Goal: Transaction & Acquisition: Obtain resource

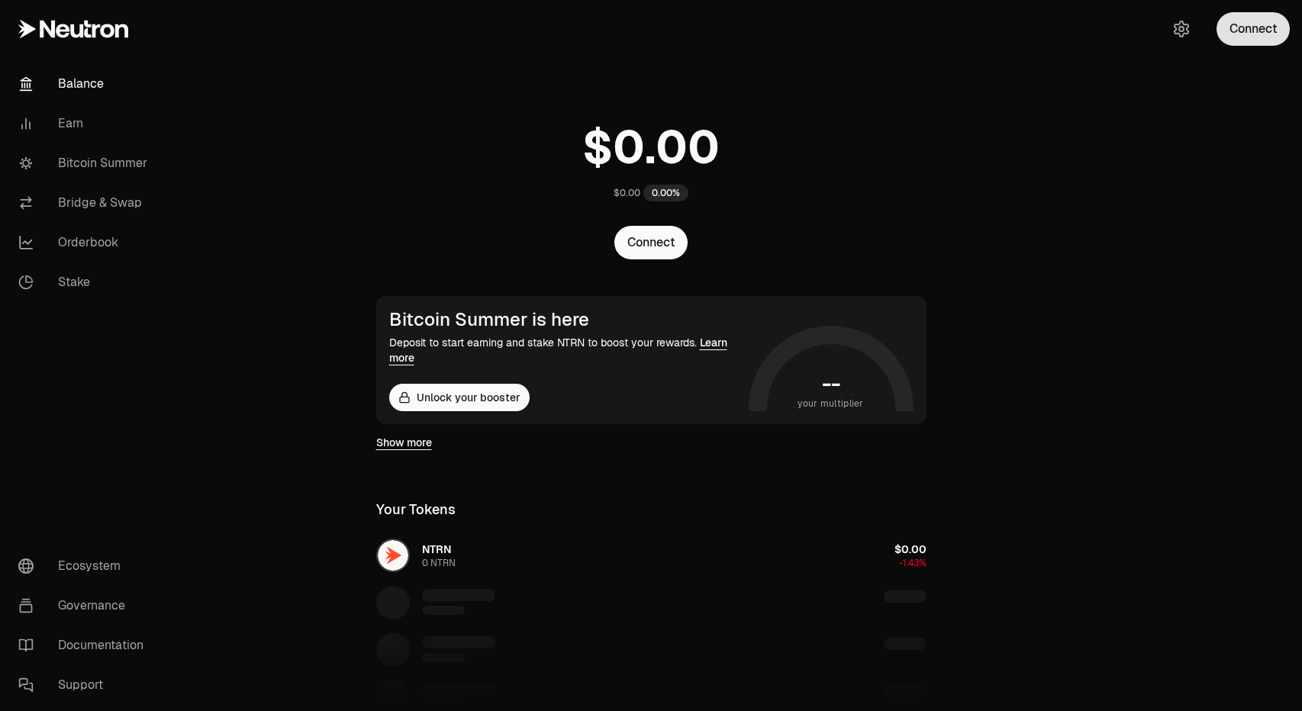
click at [1260, 45] on button "Connect" at bounding box center [1252, 29] width 73 height 34
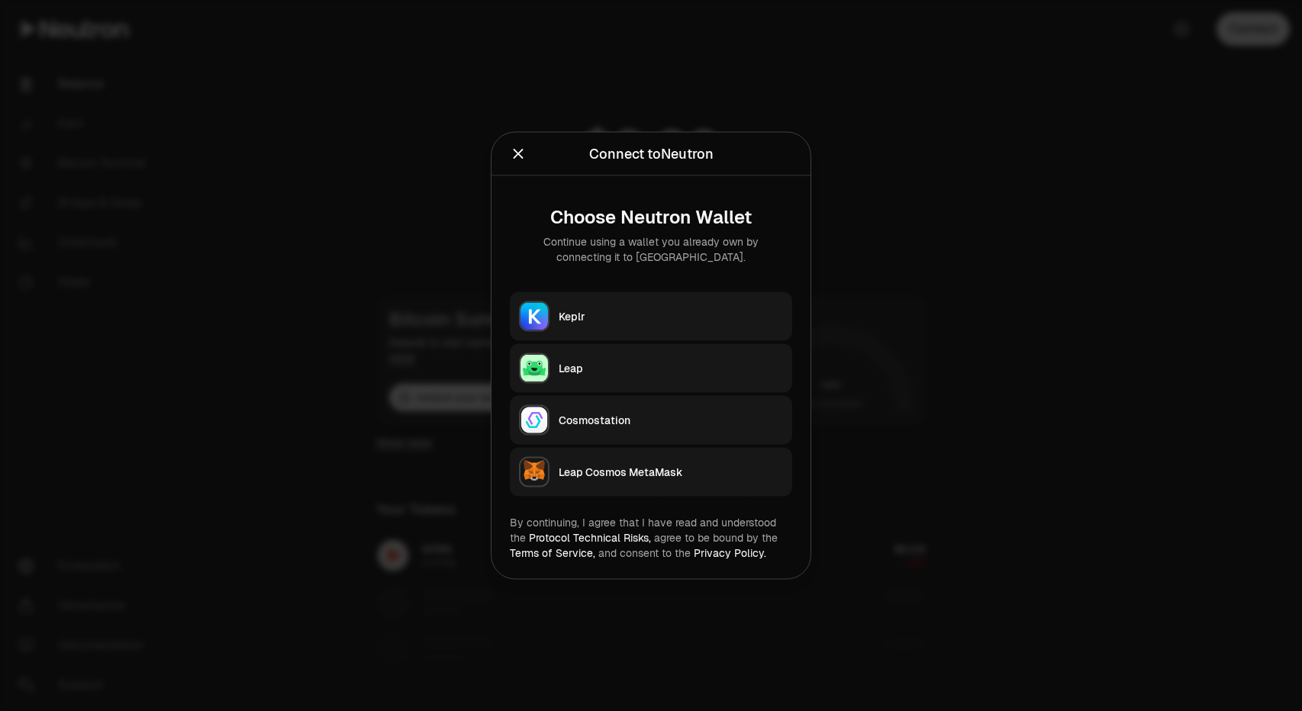
click at [1006, 393] on div at bounding box center [651, 355] width 1302 height 711
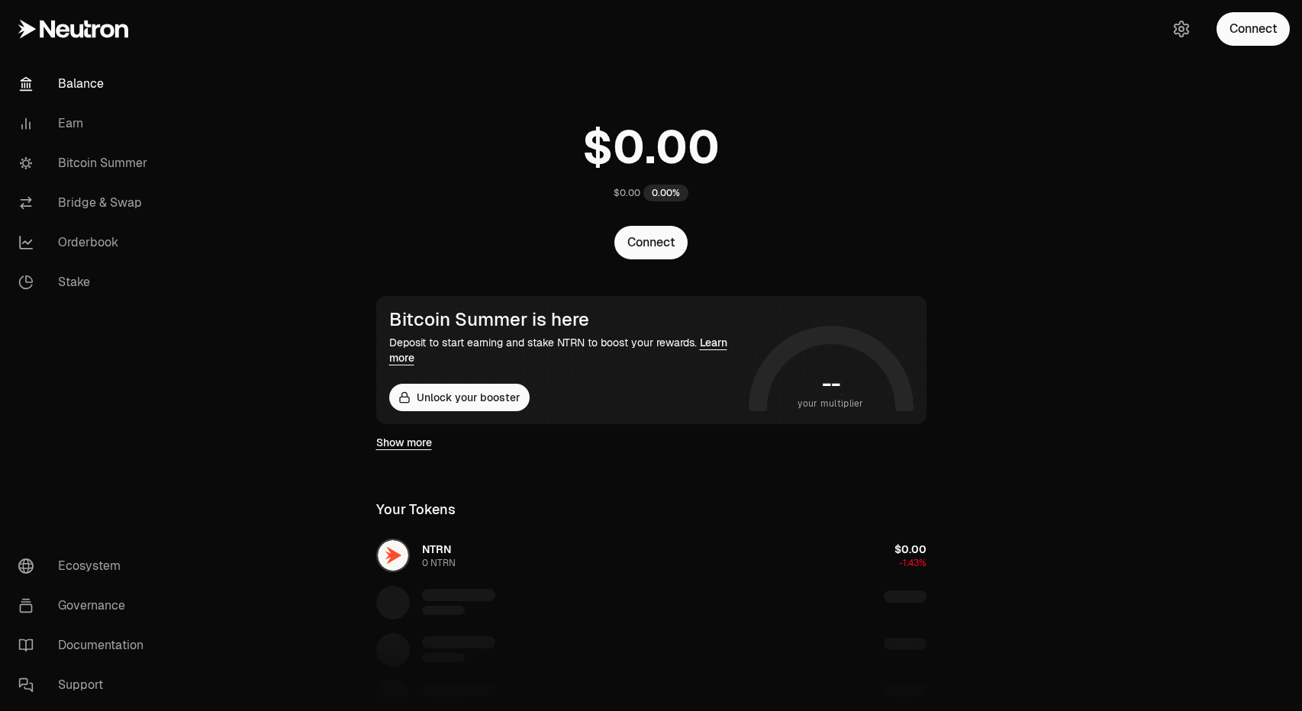
click at [701, 338] on link "Learn more" at bounding box center [558, 350] width 338 height 29
click at [1235, 24] on button "Connect" at bounding box center [1252, 29] width 73 height 34
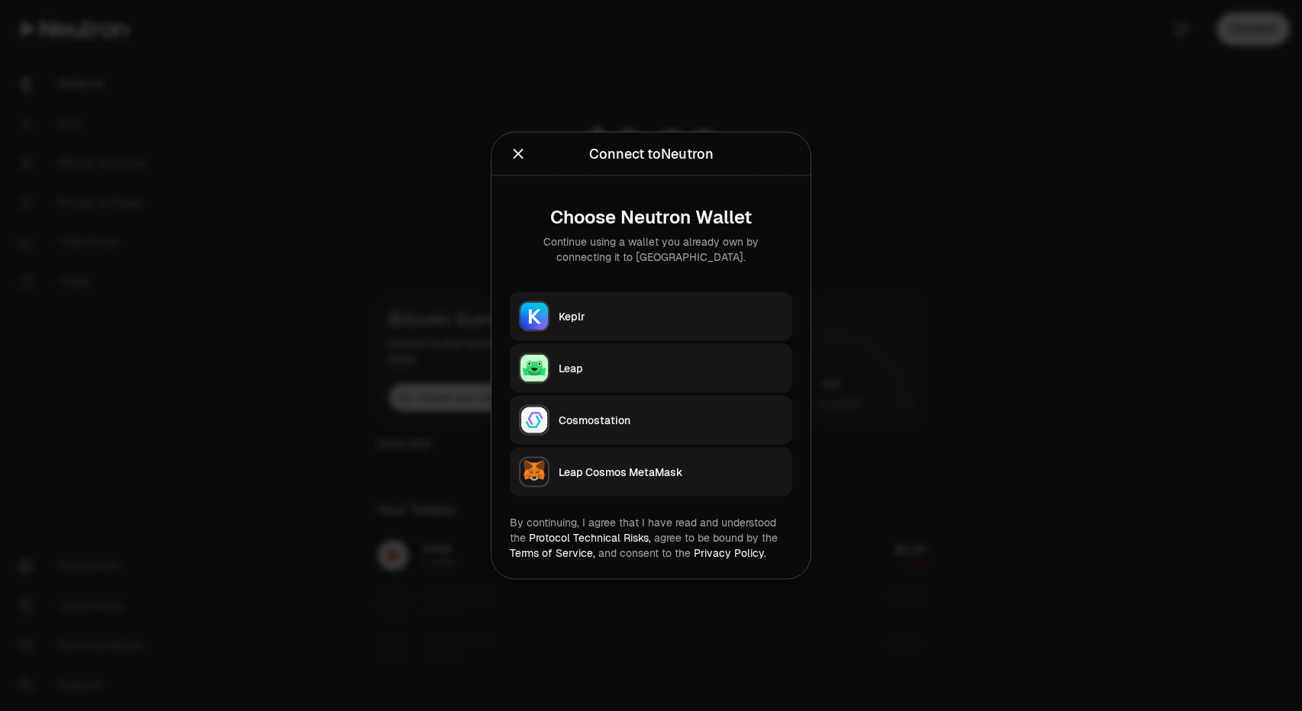
click at [681, 483] on button "Leap Cosmos MetaMask" at bounding box center [651, 472] width 282 height 49
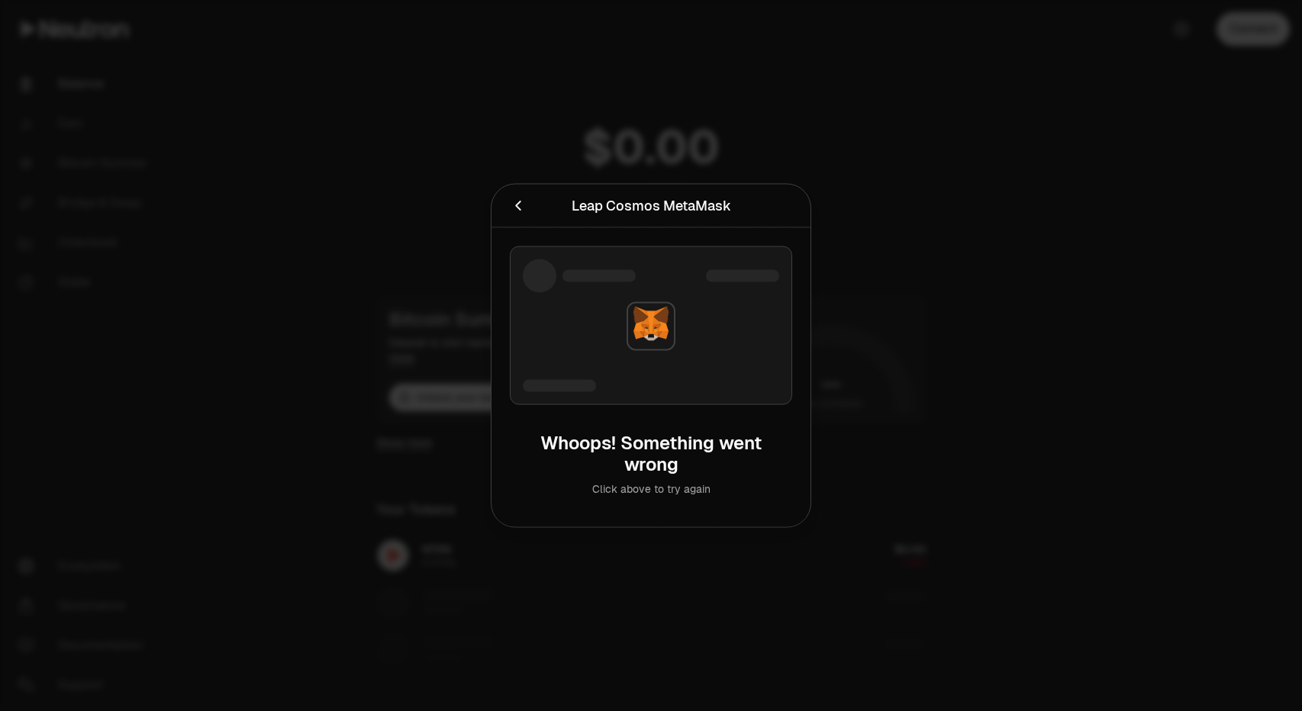
click at [516, 205] on icon "Cancel" at bounding box center [517, 206] width 5 height 10
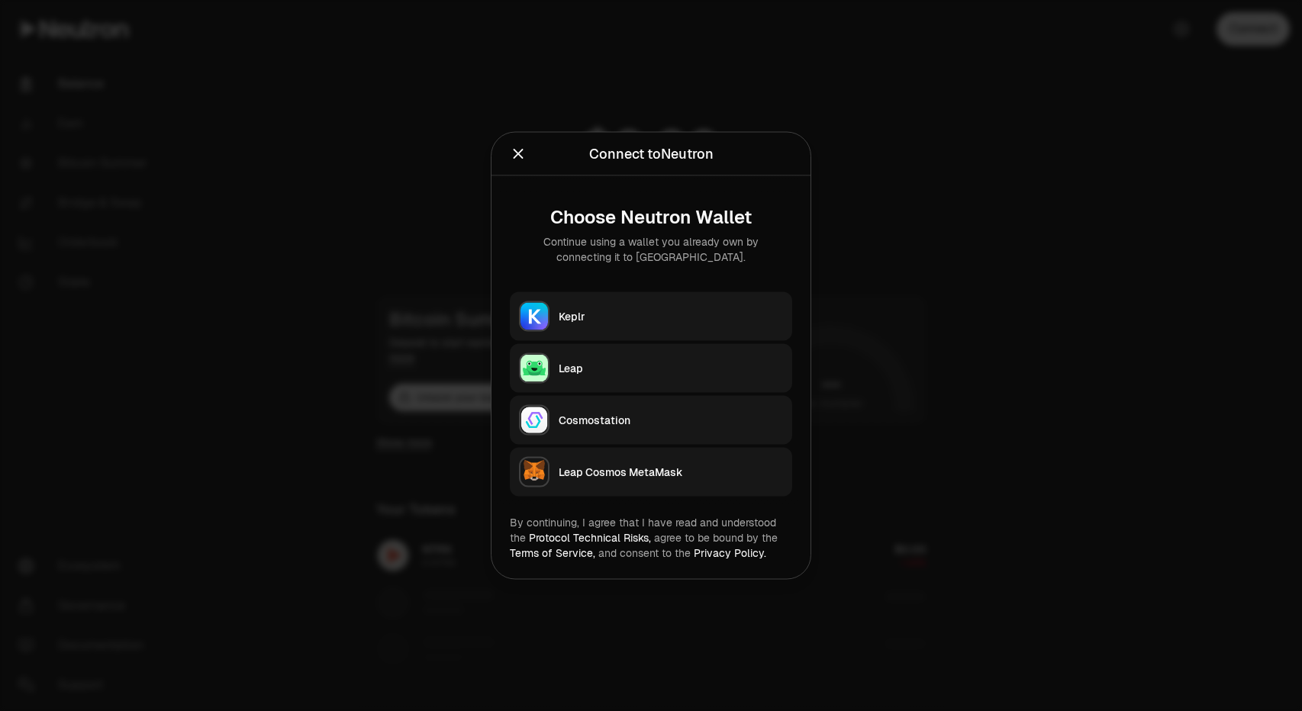
click at [295, 240] on div at bounding box center [651, 355] width 1302 height 711
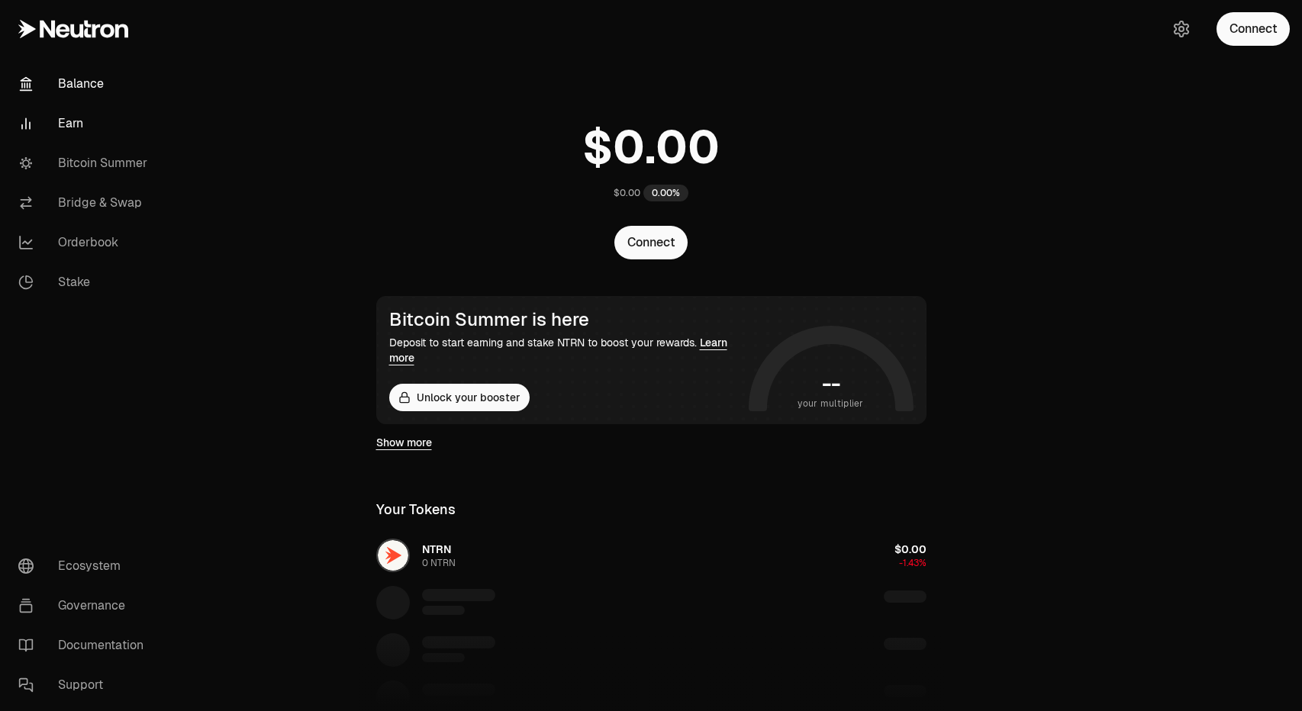
click at [65, 123] on link "Earn" at bounding box center [85, 124] width 159 height 40
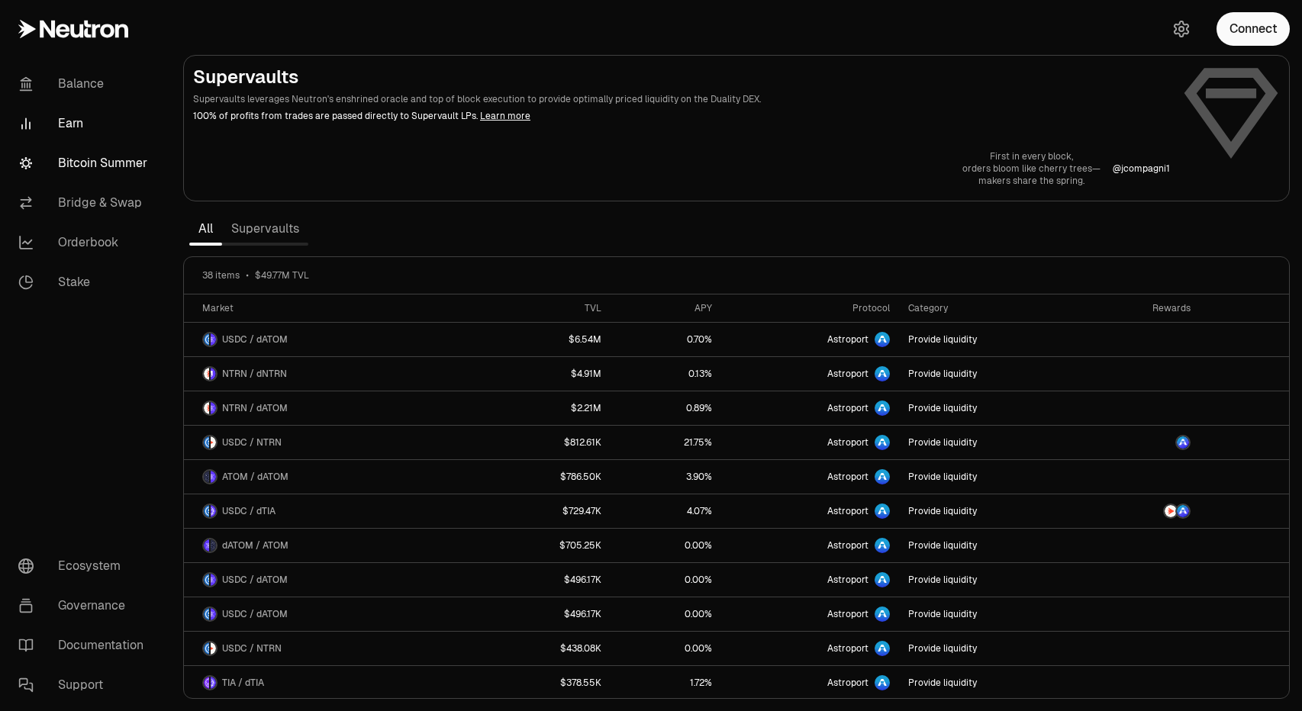
click at [79, 159] on link "Bitcoin Summer" at bounding box center [85, 163] width 159 height 40
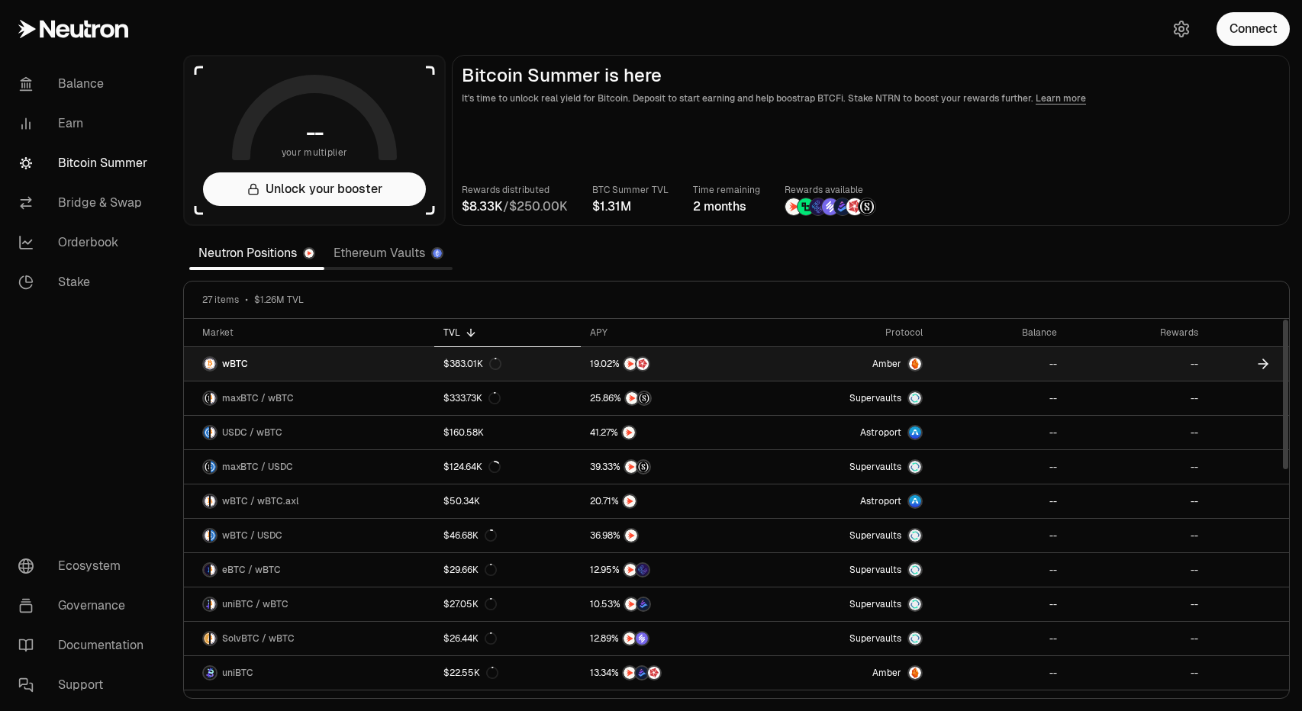
click at [928, 363] on link "Amber" at bounding box center [844, 364] width 176 height 34
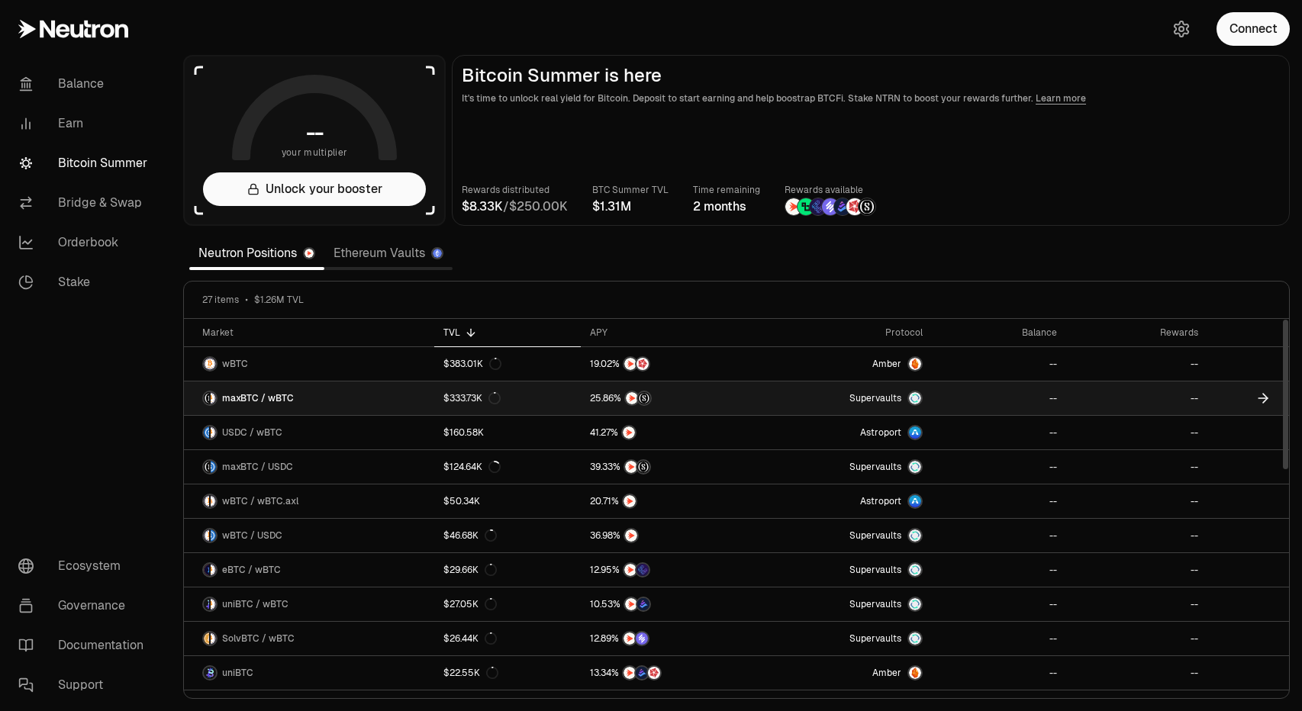
click at [502, 388] on link "$333.73K" at bounding box center [507, 399] width 147 height 34
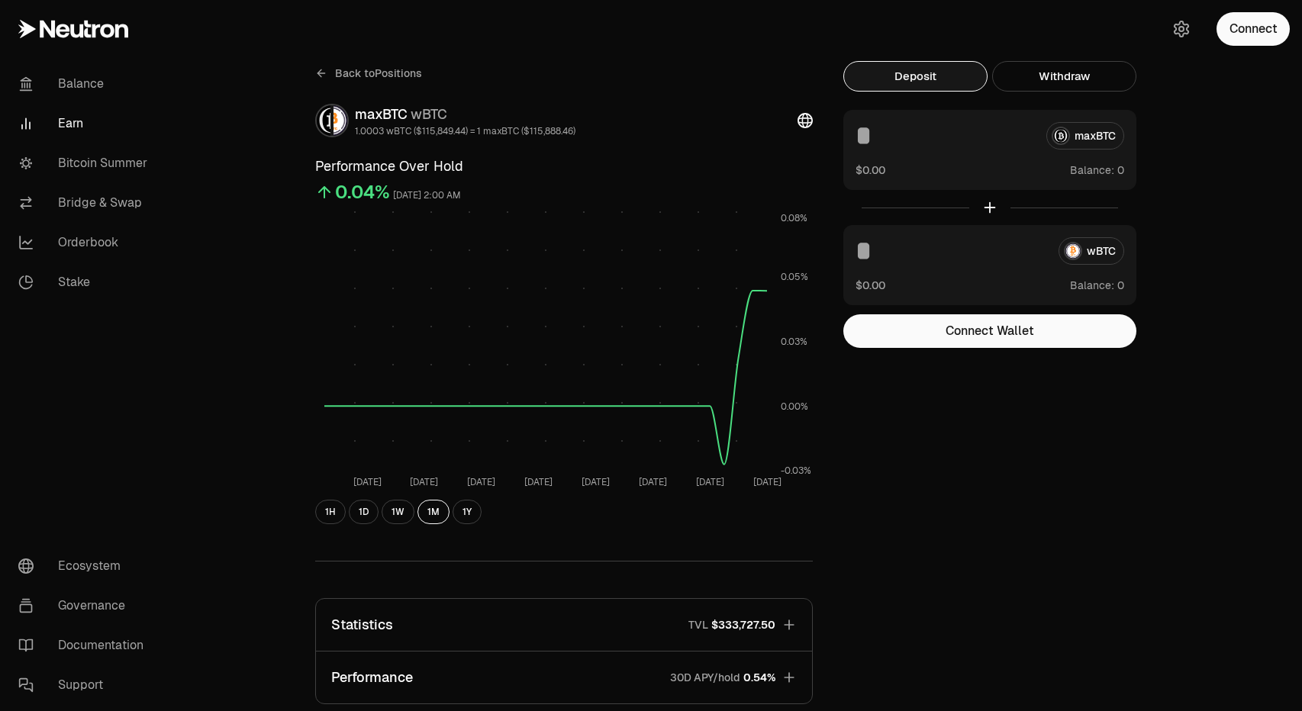
click at [992, 205] on div at bounding box center [989, 207] width 293 height 35
click at [1088, 155] on div "maxBTC $0.00 Balance:" at bounding box center [989, 150] width 293 height 80
click at [1088, 149] on div "maxBTC" at bounding box center [989, 135] width 269 height 27
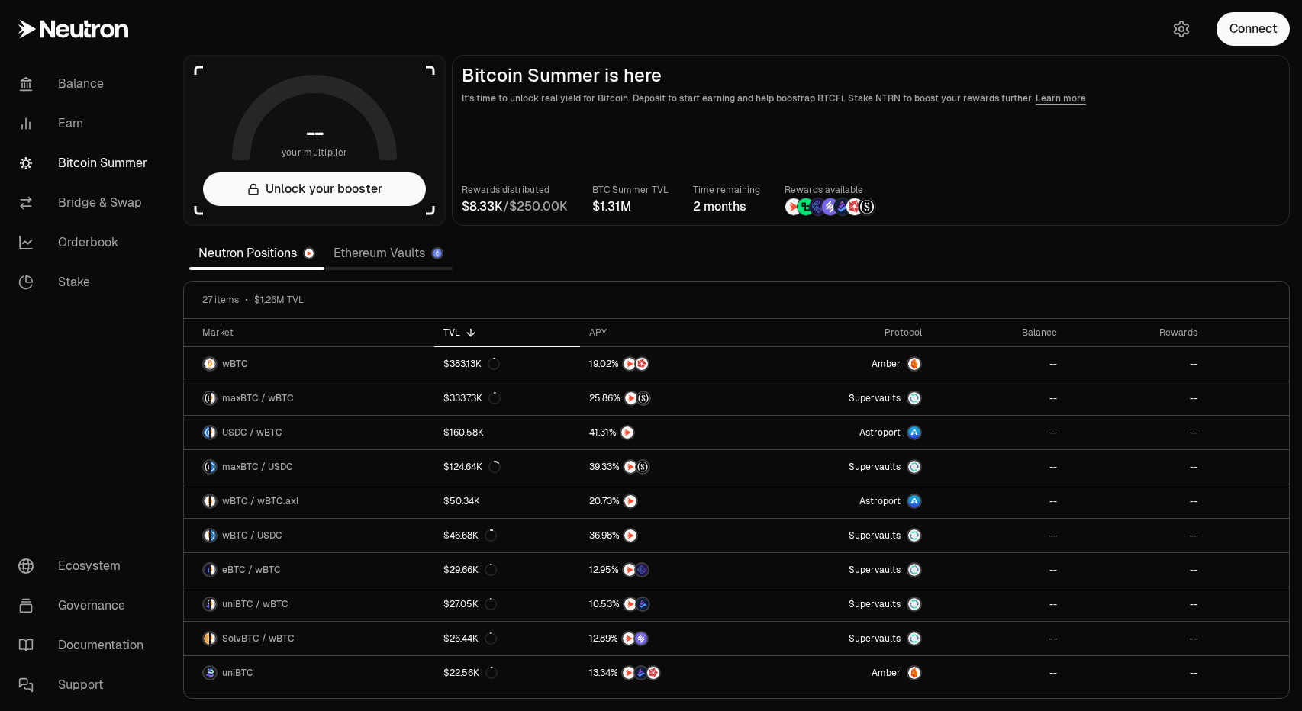
click at [367, 260] on link "Ethereum Vaults" at bounding box center [388, 253] width 128 height 31
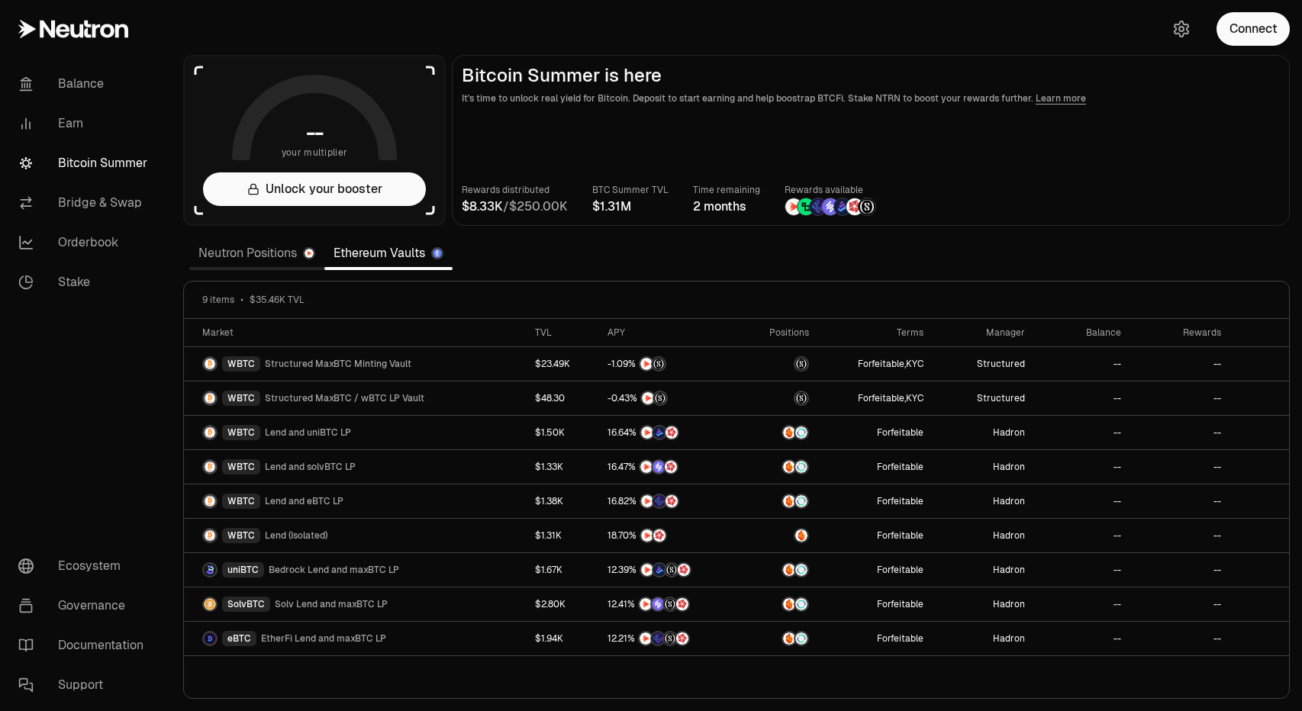
click at [269, 253] on link "Neutron Positions" at bounding box center [256, 253] width 135 height 31
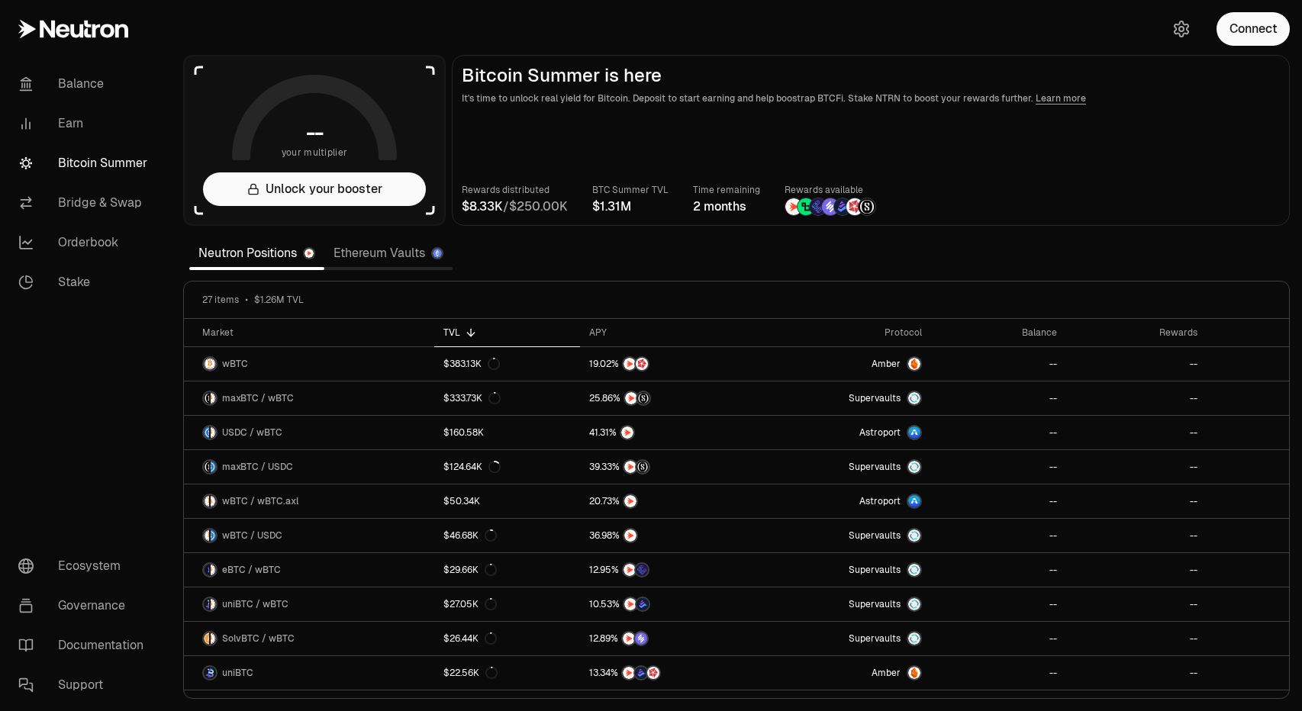
click at [404, 260] on link "Ethereum Vaults" at bounding box center [388, 253] width 128 height 31
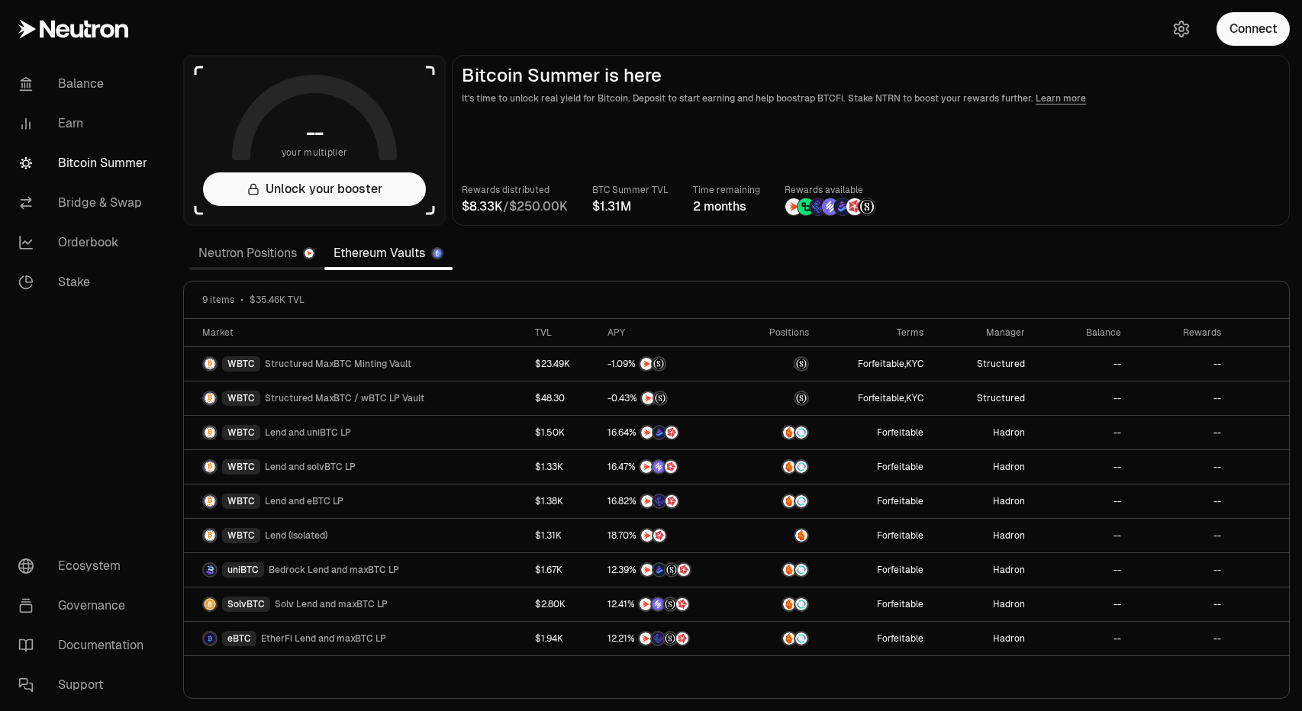
click at [248, 256] on link "Neutron Positions" at bounding box center [256, 253] width 135 height 31
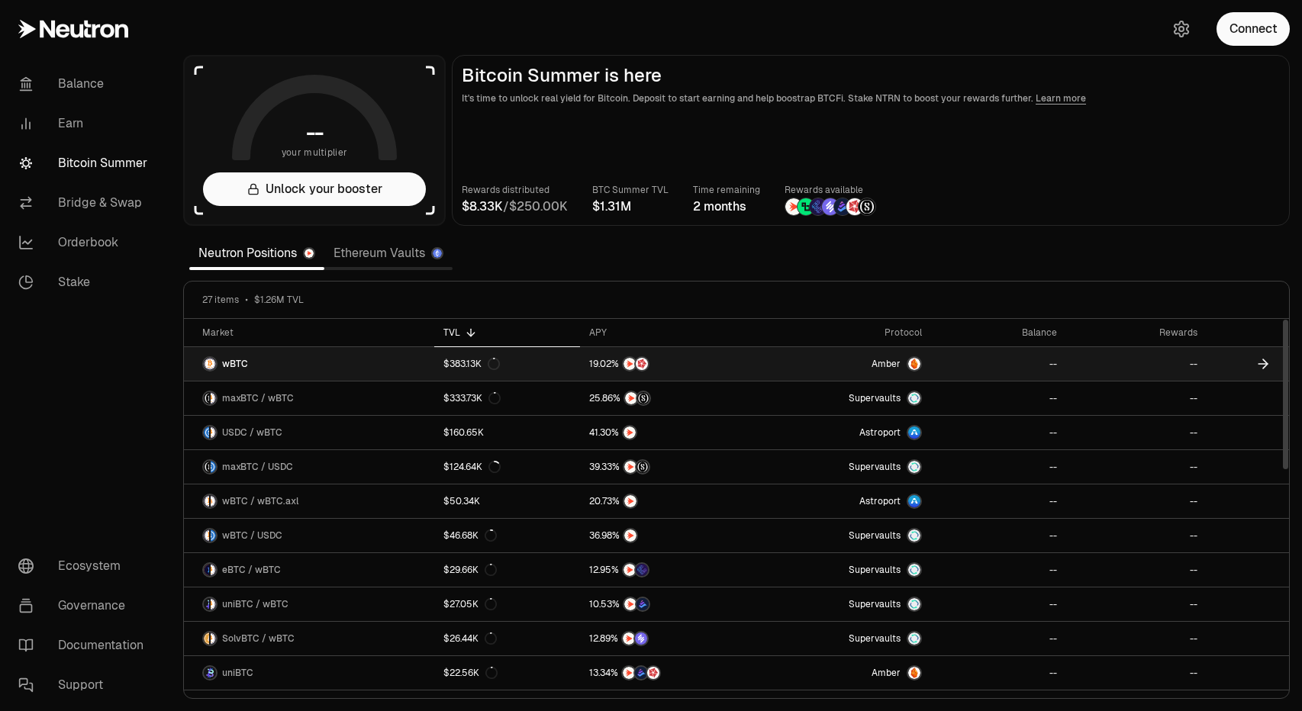
click at [491, 366] on icon at bounding box center [494, 364] width 12 height 12
